Goal: Task Accomplishment & Management: Manage account settings

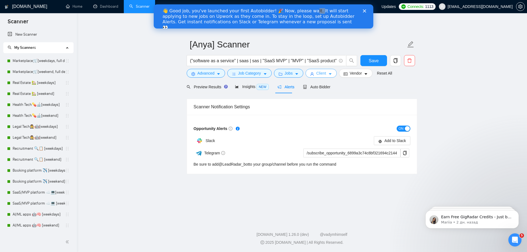
scroll to position [43, 0]
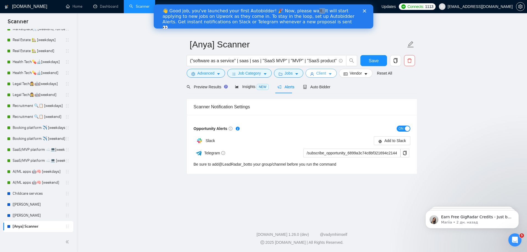
click at [323, 75] on span "Client" at bounding box center [321, 73] width 10 height 6
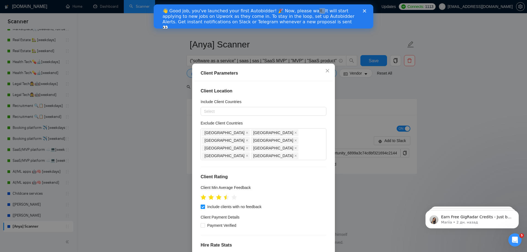
scroll to position [0, 0]
click at [236, 116] on div "Select" at bounding box center [264, 111] width 126 height 9
click at [217, 108] on div at bounding box center [260, 111] width 117 height 7
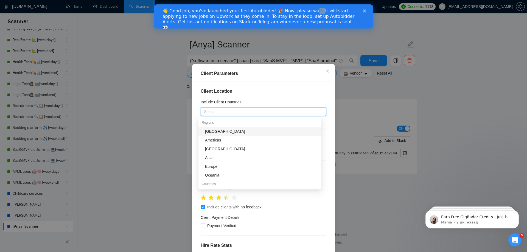
type input "ф"
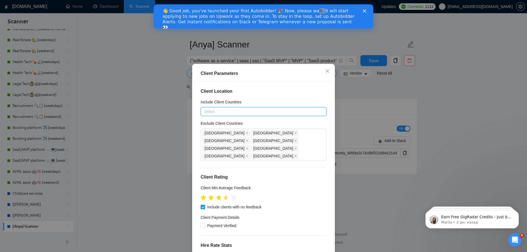
drag, startPoint x: 190, startPoint y: 113, endPoint x: 159, endPoint y: 112, distance: 30.7
click at [159, 113] on div "Client Parameters Client Location Include Client Countries Select Exclude Clien…" at bounding box center [263, 126] width 527 height 252
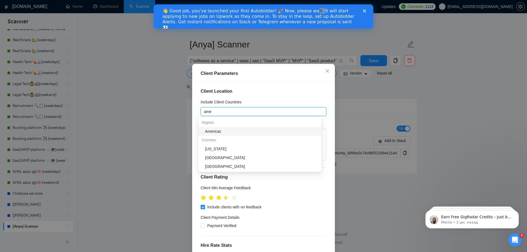
type input "amer"
click at [230, 131] on div "Americas" at bounding box center [261, 131] width 113 height 6
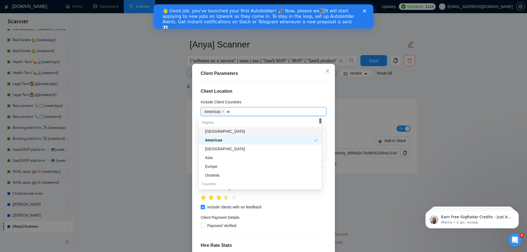
type input "eur"
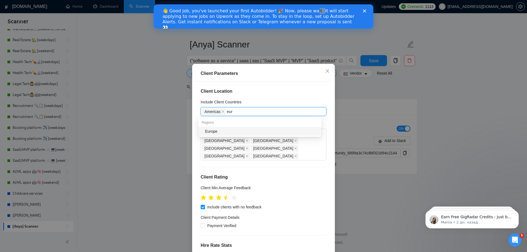
click at [234, 133] on div "Europe" at bounding box center [261, 131] width 113 height 6
click at [254, 113] on div "Americas [GEOGRAPHIC_DATA]" at bounding box center [260, 112] width 117 height 8
click at [261, 111] on div "Americas [GEOGRAPHIC_DATA]" at bounding box center [260, 112] width 117 height 8
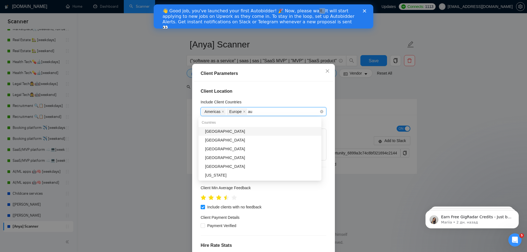
type input "aus"
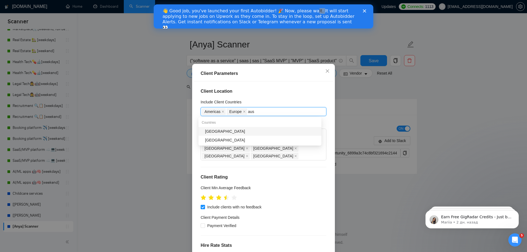
click at [225, 132] on div "[GEOGRAPHIC_DATA]" at bounding box center [261, 131] width 113 height 6
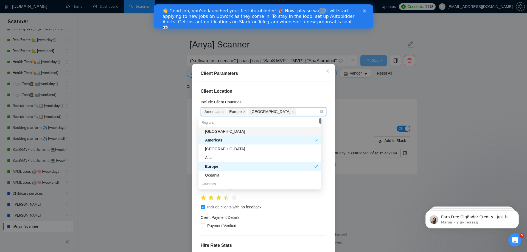
click at [280, 109] on div "[GEOGRAPHIC_DATA] [GEOGRAPHIC_DATA] [GEOGRAPHIC_DATA]" at bounding box center [260, 112] width 117 height 8
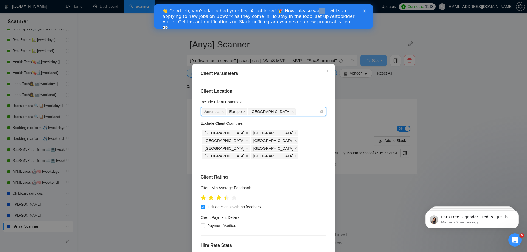
click at [267, 112] on span "[GEOGRAPHIC_DATA]" at bounding box center [272, 111] width 48 height 7
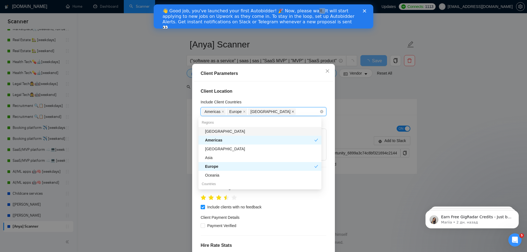
click at [291, 112] on icon "close" at bounding box center [292, 111] width 3 height 3
click at [264, 113] on div "Americas [GEOGRAPHIC_DATA]" at bounding box center [260, 112] width 117 height 8
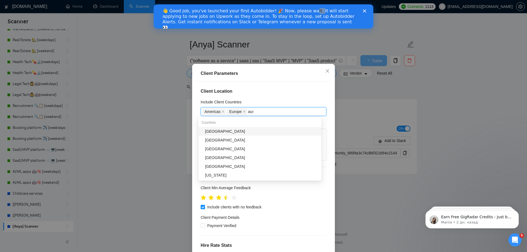
type input "aust"
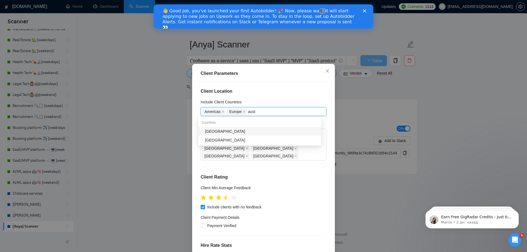
click at [235, 133] on div "[GEOGRAPHIC_DATA]" at bounding box center [261, 131] width 113 height 6
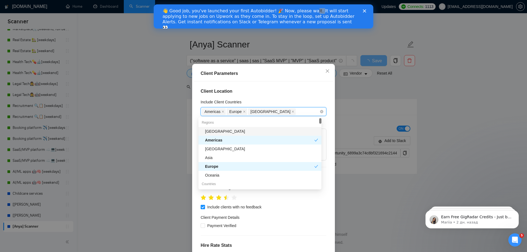
click at [275, 112] on div "[GEOGRAPHIC_DATA] [GEOGRAPHIC_DATA] [GEOGRAPHIC_DATA]" at bounding box center [260, 112] width 117 height 8
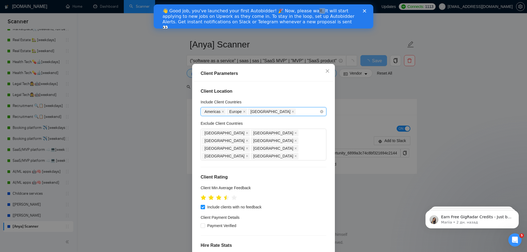
click at [277, 110] on div "[GEOGRAPHIC_DATA] [GEOGRAPHIC_DATA] [GEOGRAPHIC_DATA]" at bounding box center [260, 112] width 117 height 8
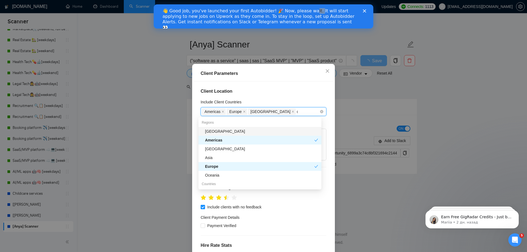
type input "ca"
click at [215, 166] on div "[GEOGRAPHIC_DATA]" at bounding box center [261, 167] width 113 height 6
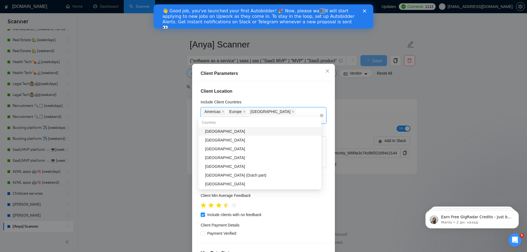
type input "ch"
click at [237, 131] on div "[GEOGRAPHIC_DATA]" at bounding box center [261, 131] width 113 height 6
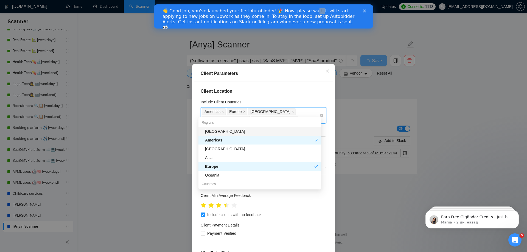
click at [311, 113] on div "[GEOGRAPHIC_DATA] [GEOGRAPHIC_DATA] [GEOGRAPHIC_DATA] [GEOGRAPHIC_DATA] [GEOGRA…" at bounding box center [260, 115] width 117 height 15
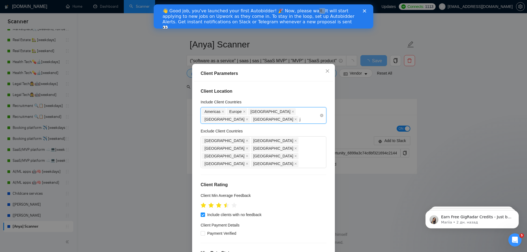
type input "ja"
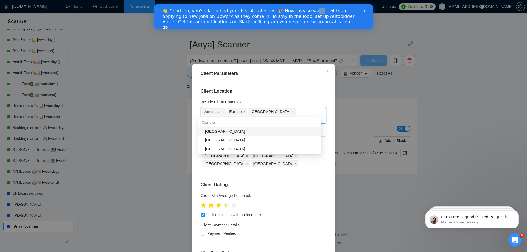
click at [231, 133] on div "[GEOGRAPHIC_DATA]" at bounding box center [261, 131] width 113 height 6
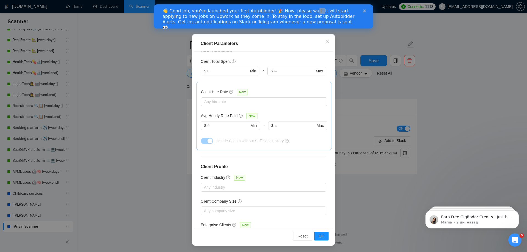
scroll to position [30, 0]
click at [322, 237] on button "OK" at bounding box center [321, 236] width 14 height 9
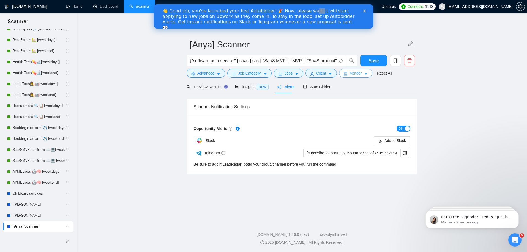
scroll to position [0, 0]
click at [370, 61] on span "Save" at bounding box center [374, 60] width 10 height 7
click at [321, 74] on span "Client" at bounding box center [321, 73] width 10 height 6
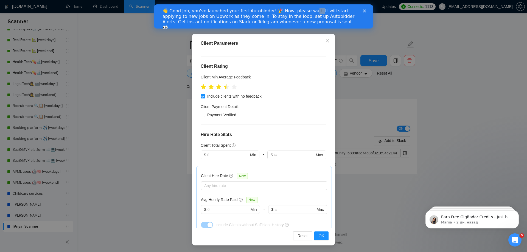
scroll to position [16, 0]
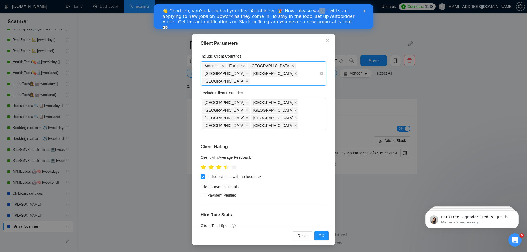
click at [307, 71] on div "[GEOGRAPHIC_DATA] [GEOGRAPHIC_DATA] [GEOGRAPHIC_DATA] [GEOGRAPHIC_DATA] [GEOGRA…" at bounding box center [260, 73] width 117 height 23
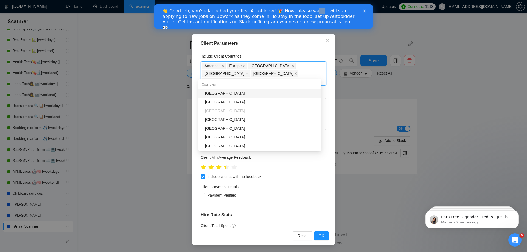
type input "new"
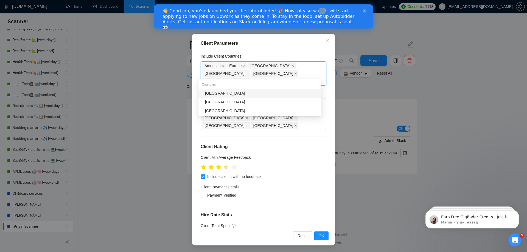
click at [234, 93] on div "[GEOGRAPHIC_DATA]" at bounding box center [261, 93] width 113 height 6
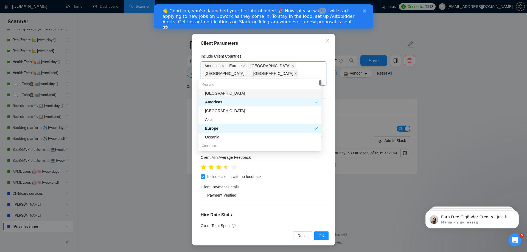
click at [300, 42] on div "Client Parameters" at bounding box center [264, 43] width 126 height 7
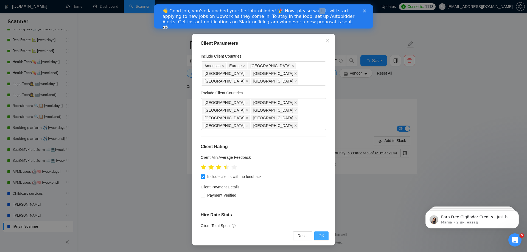
click at [321, 237] on span "OK" at bounding box center [321, 236] width 5 height 6
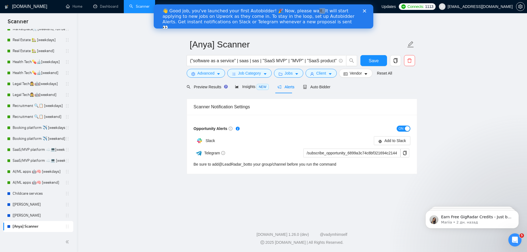
scroll to position [0, 0]
click at [372, 62] on span "Save" at bounding box center [374, 60] width 10 height 7
